Goal: Information Seeking & Learning: Learn about a topic

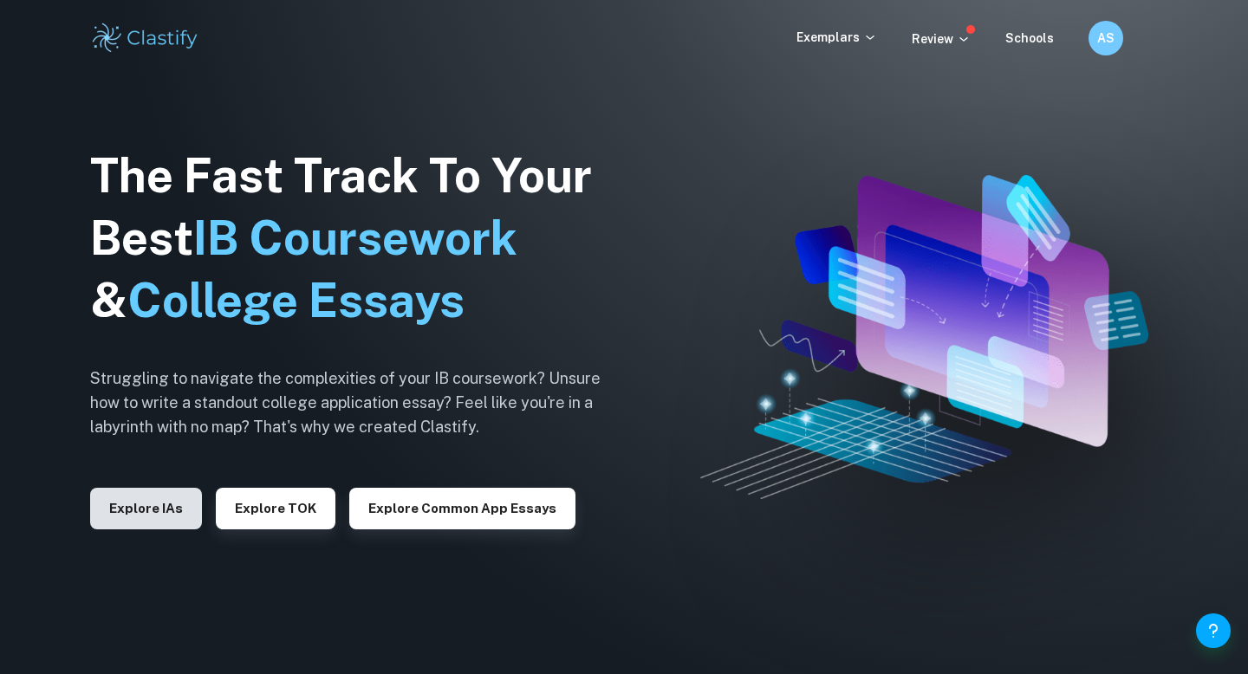
click at [155, 520] on button "Explore IAs" at bounding box center [146, 509] width 112 height 42
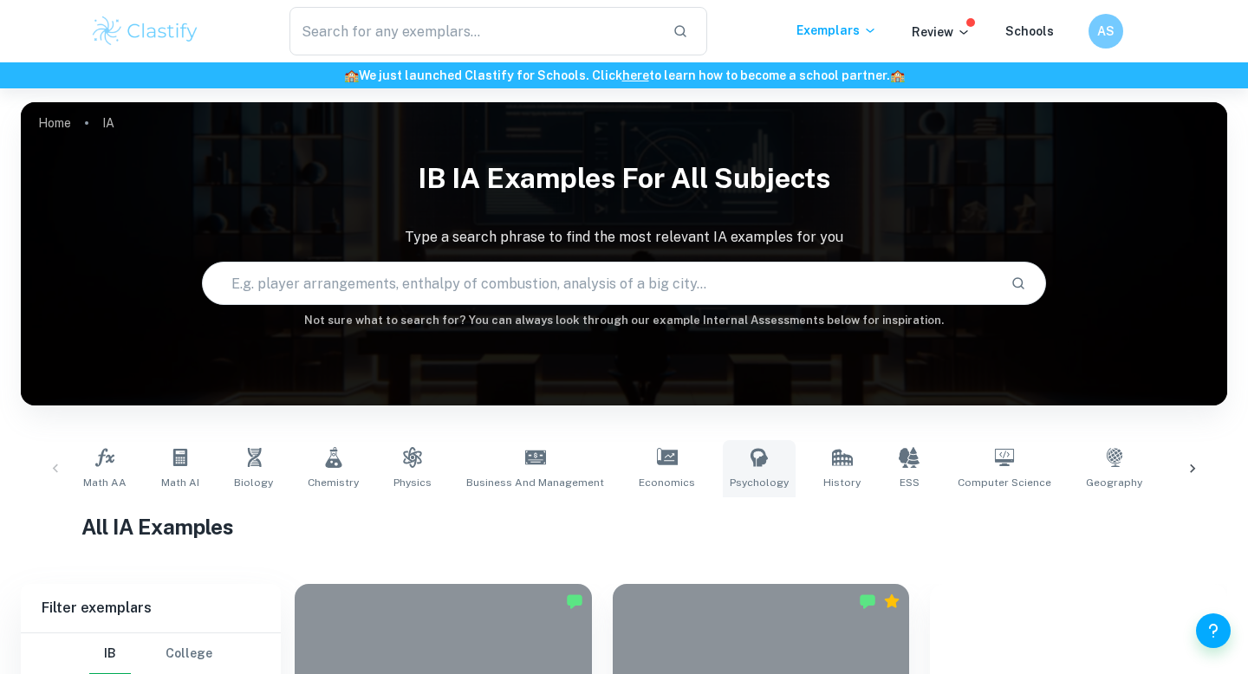
click at [751, 465] on icon at bounding box center [759, 457] width 17 height 18
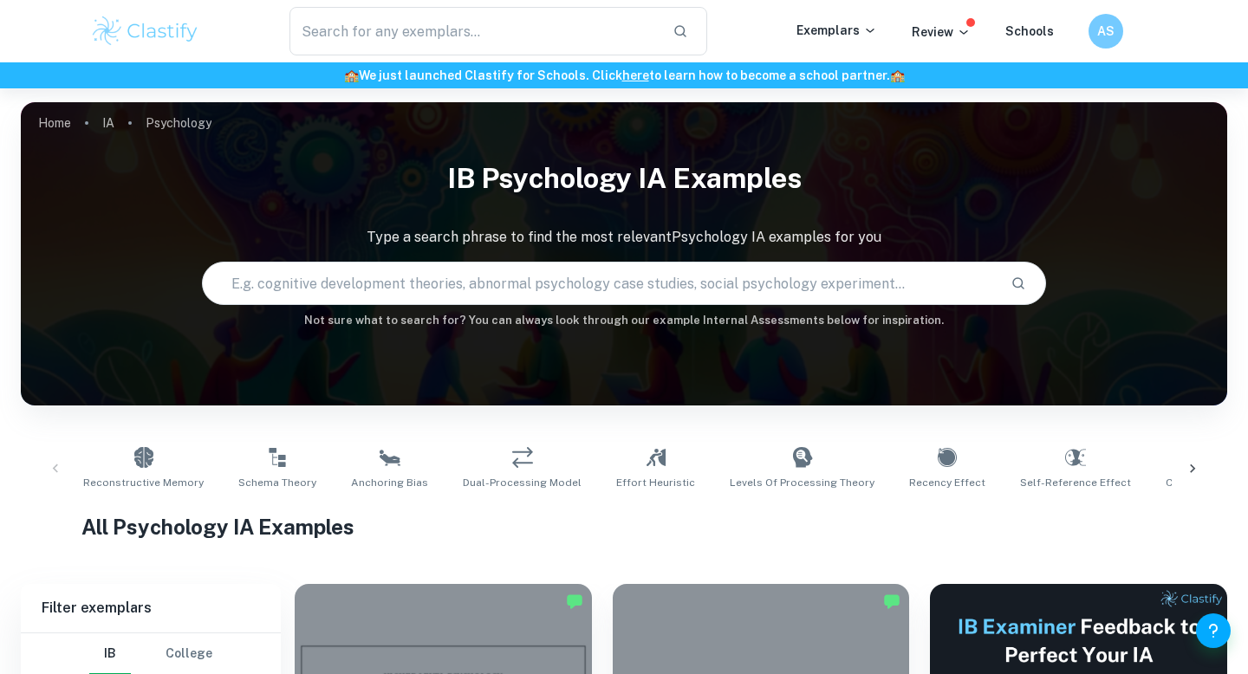
scroll to position [416, 0]
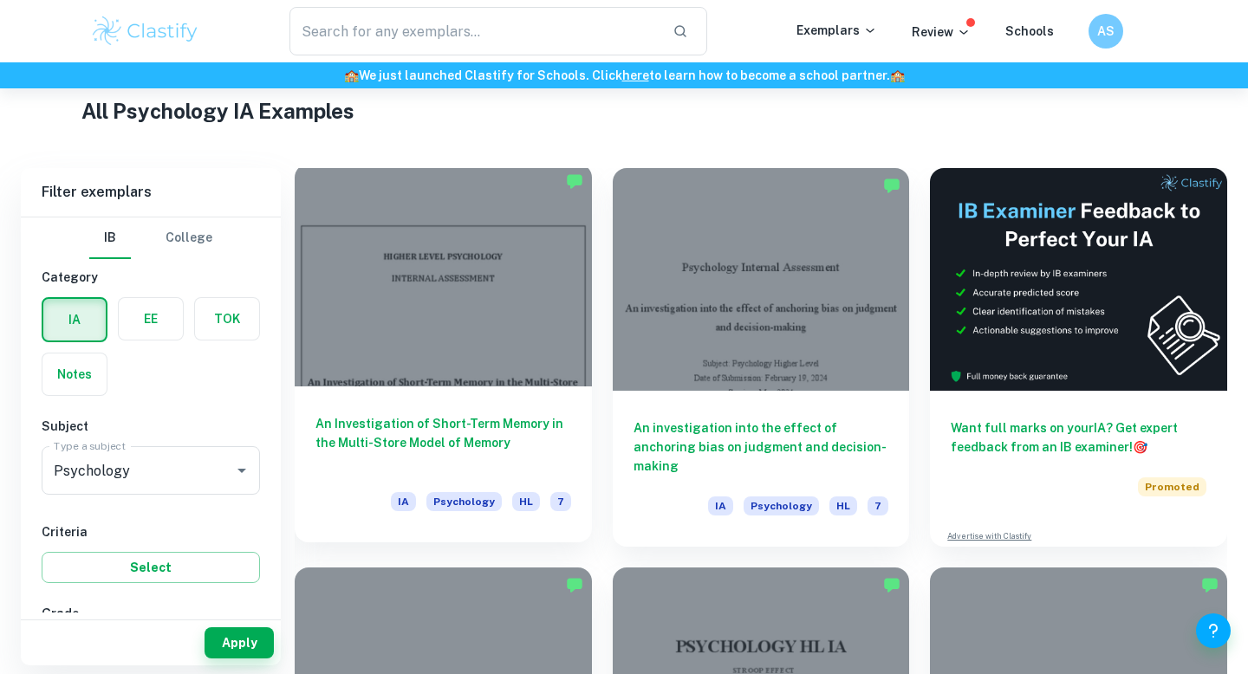
click at [504, 366] on div at bounding box center [443, 275] width 297 height 223
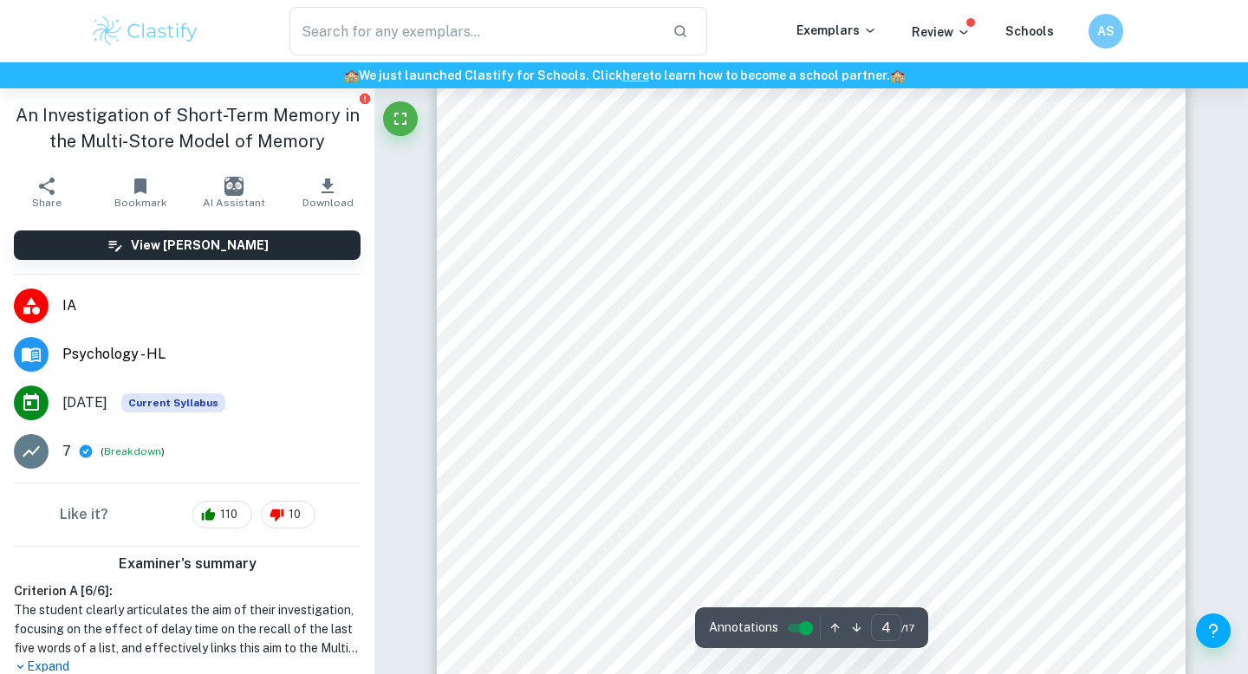
scroll to position [3367, 0]
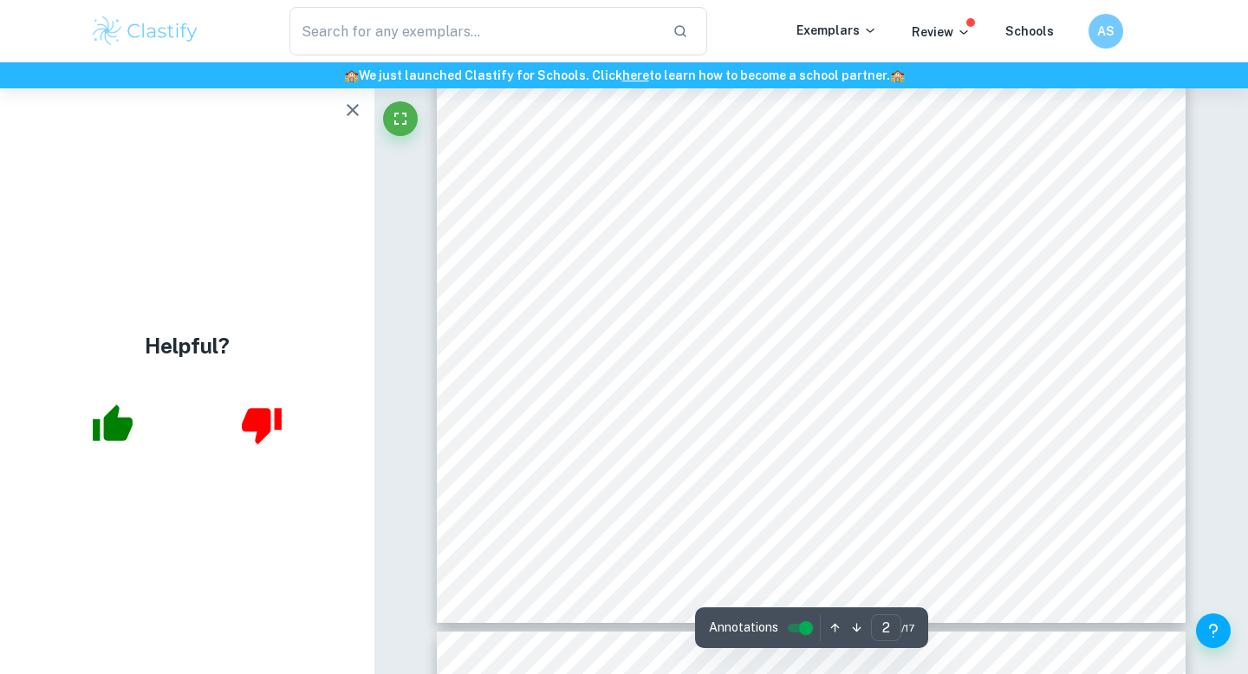
type input "1"
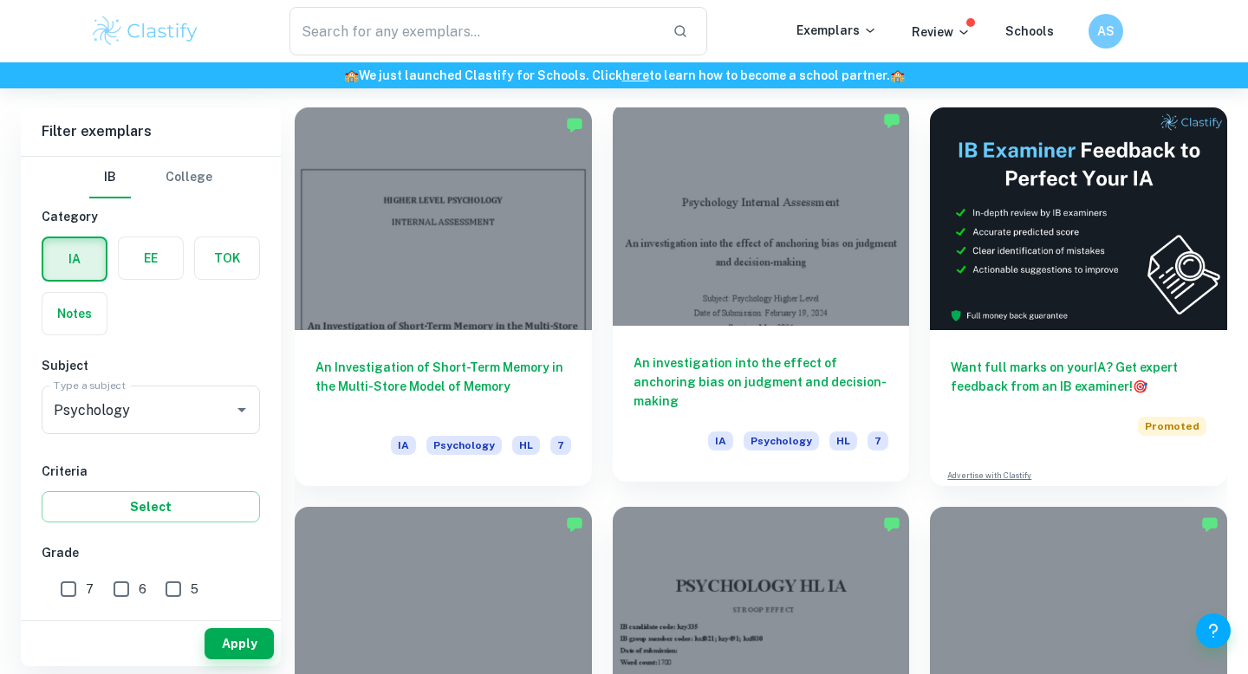
scroll to position [478, 0]
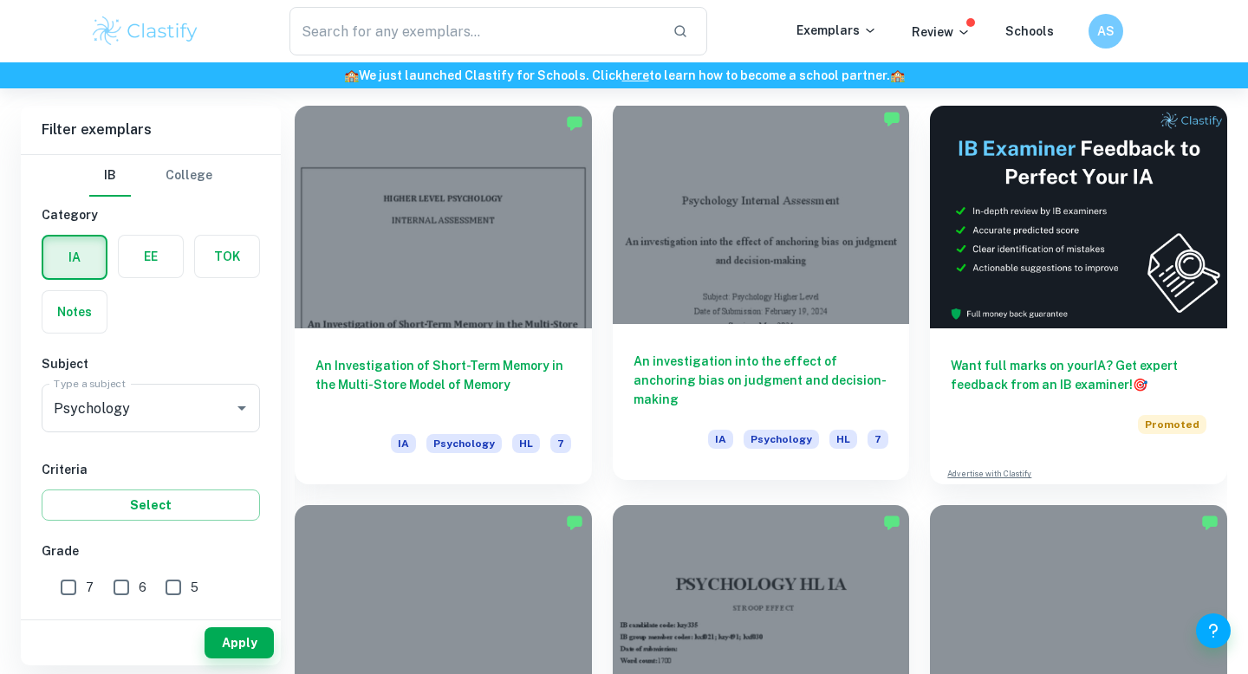
click at [707, 365] on h6 "An investigation into the effect of anchoring bias on judgment and decision-mak…" at bounding box center [762, 380] width 256 height 57
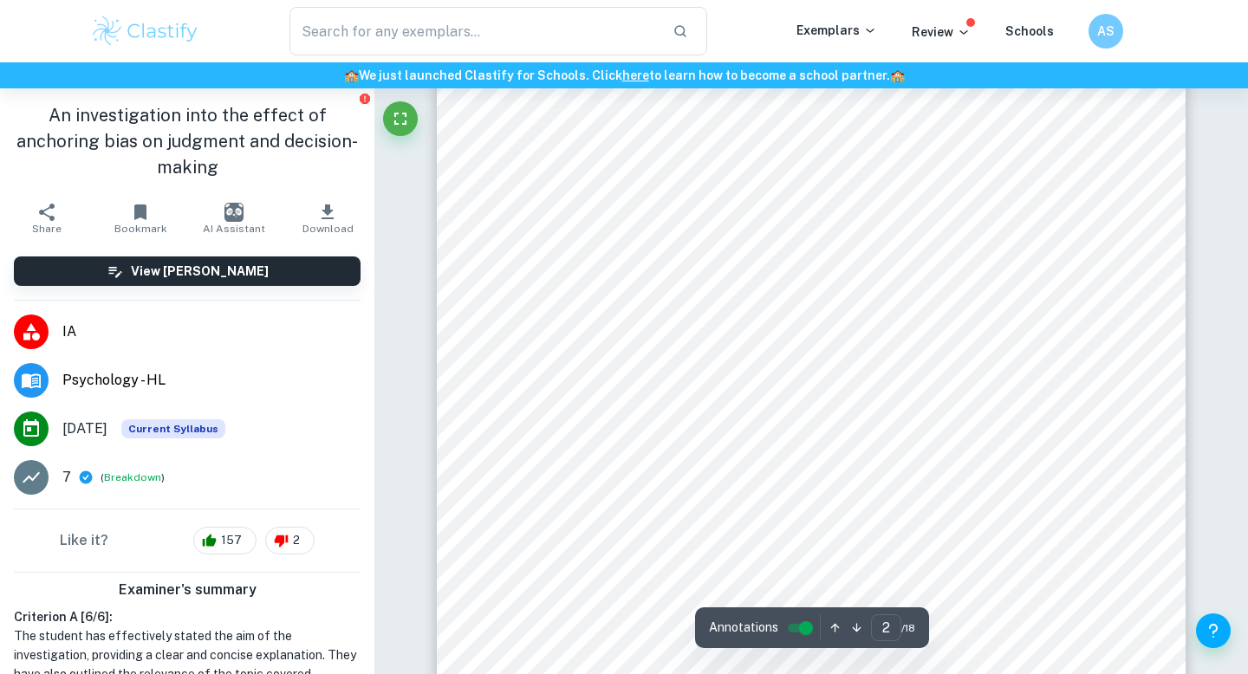
scroll to position [1836, 0]
type input "3"
click at [725, 292] on div at bounding box center [811, 294] width 572 height 36
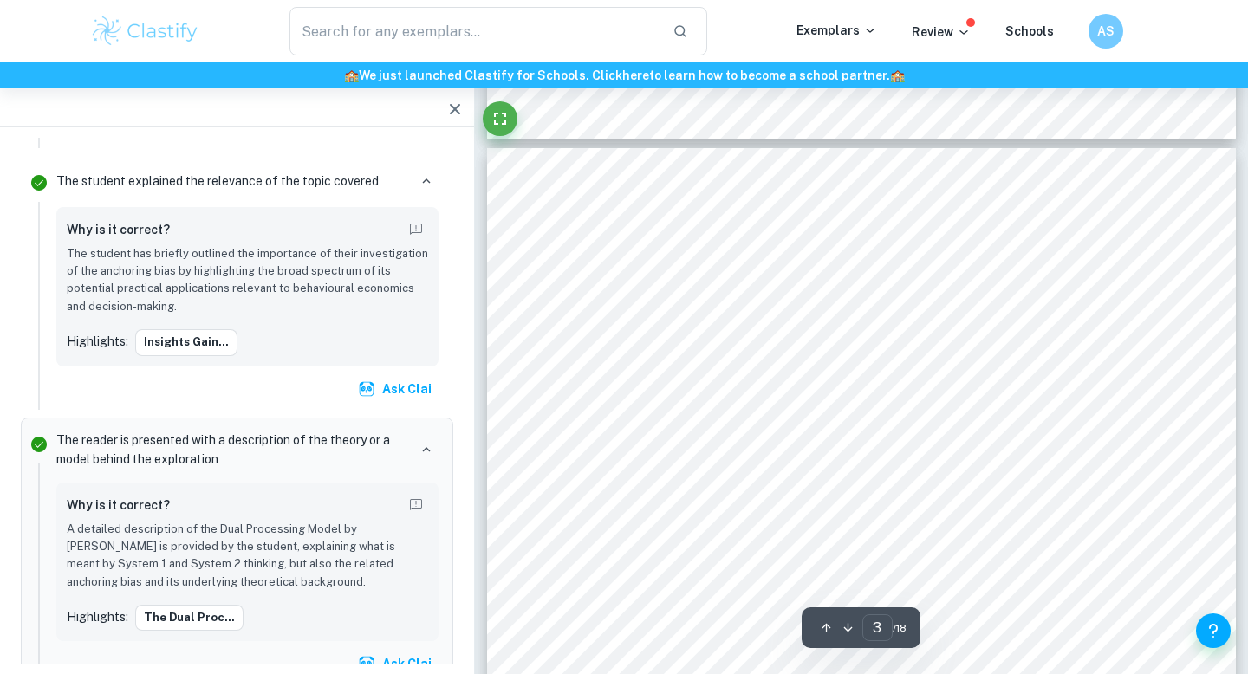
scroll to position [1727, 0]
